Goal: Transaction & Acquisition: Purchase product/service

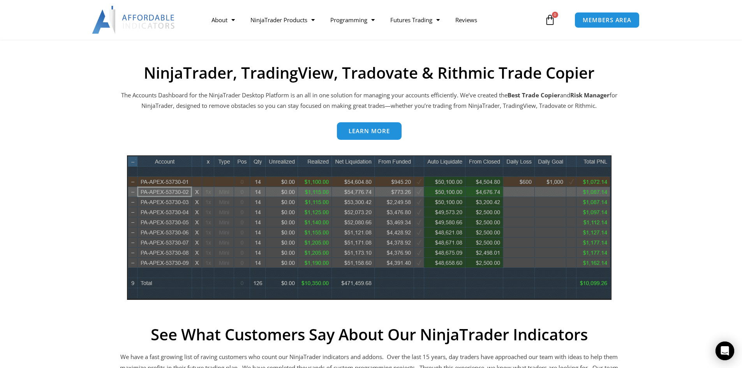
scroll to position [311, 0]
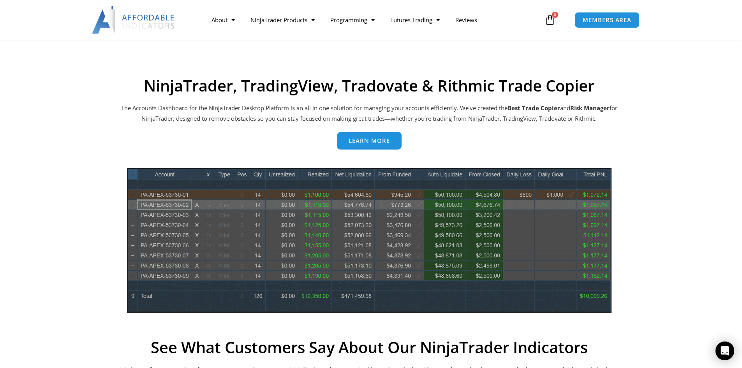
click at [369, 142] on span "Learn more" at bounding box center [368, 142] width 41 height 6
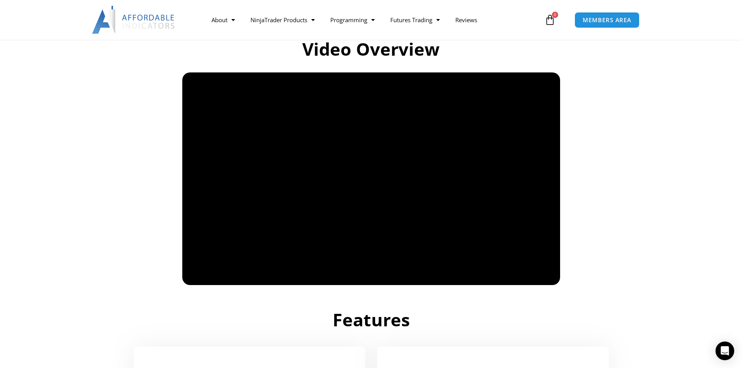
scroll to position [545, 0]
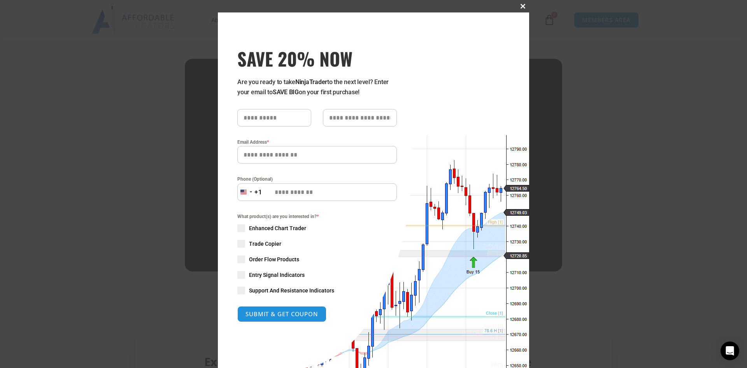
click at [523, 5] on span at bounding box center [523, 6] width 12 height 5
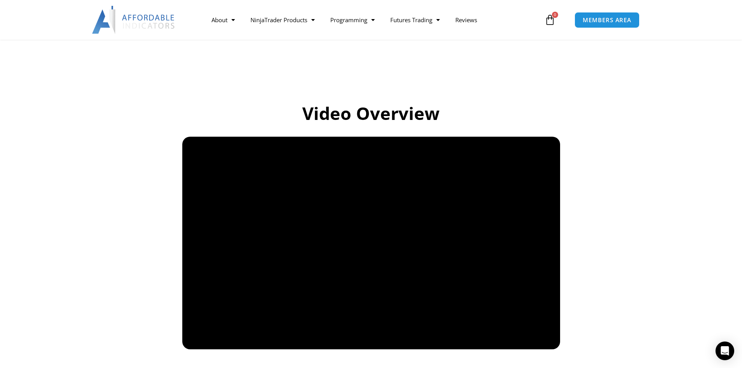
scroll to position [389, 0]
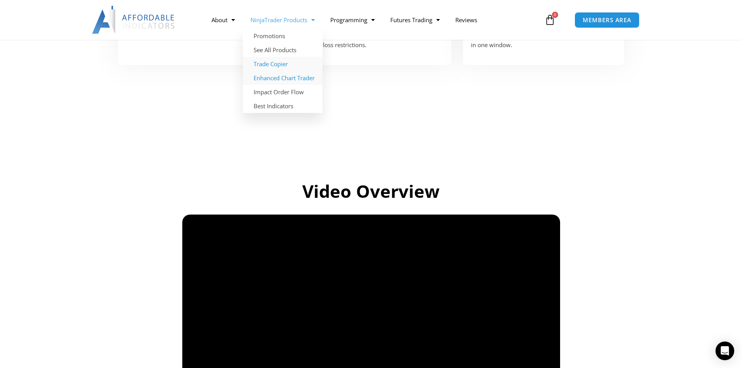
click at [283, 81] on link "Enhanced Chart Trader" at bounding box center [283, 78] width 80 height 14
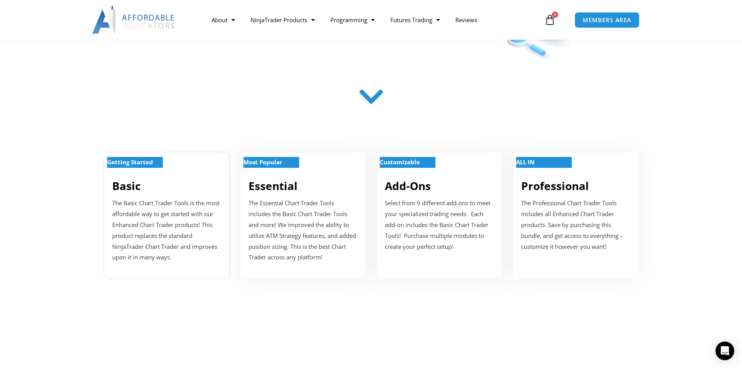
scroll to position [234, 0]
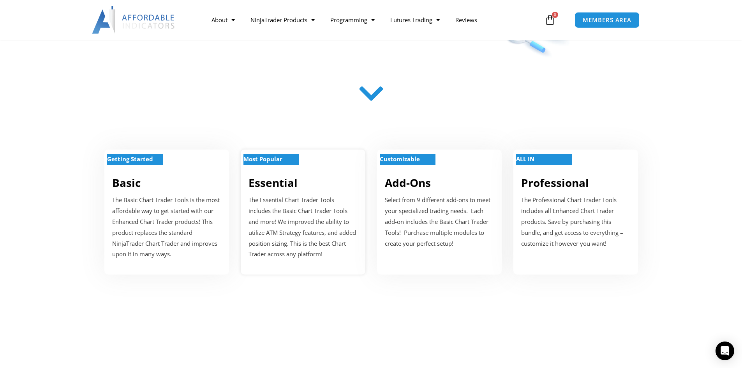
click at [283, 213] on p "The Essential Chart Trader Tools includes the Basic Chart Trader Tools and more…" at bounding box center [302, 227] width 109 height 65
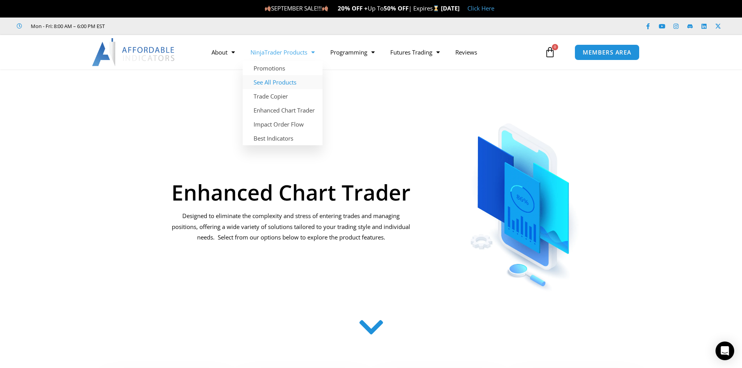
click at [284, 84] on link "See All Products" at bounding box center [283, 82] width 80 height 14
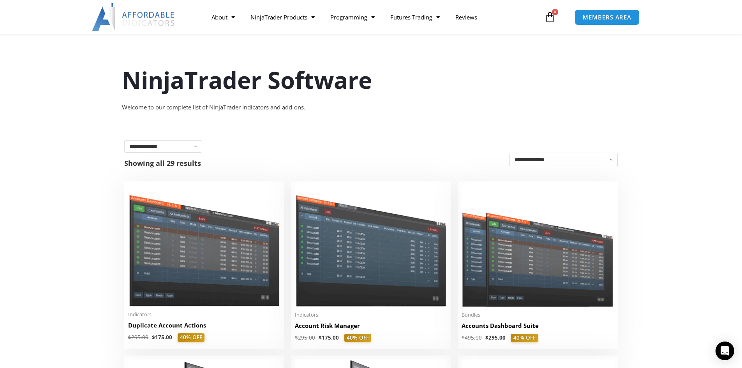
select select "**********"
click at [124, 140] on select "**********" at bounding box center [163, 146] width 78 height 12
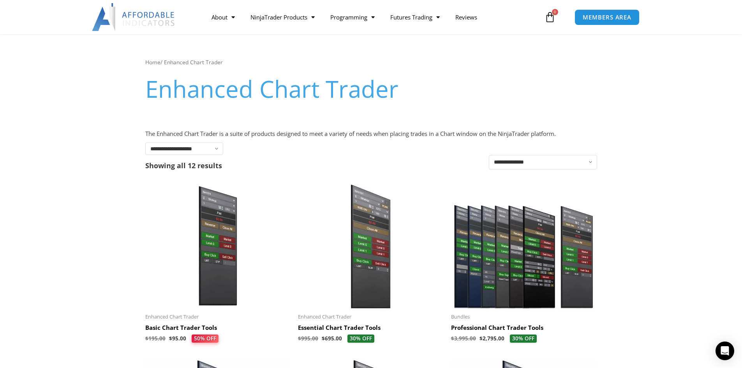
scroll to position [78, 0]
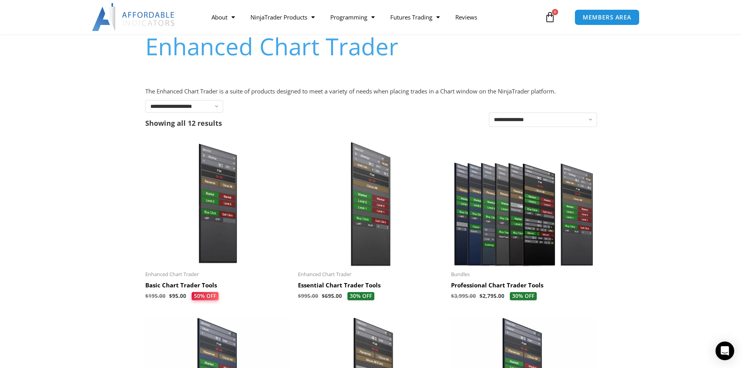
click at [223, 209] on img at bounding box center [217, 203] width 145 height 125
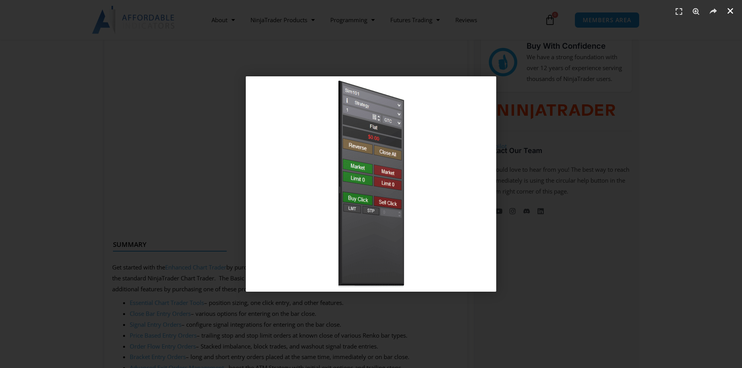
click at [728, 9] on icon "Close (Esc)" at bounding box center [730, 11] width 8 height 8
